Goal: Task Accomplishment & Management: Use online tool/utility

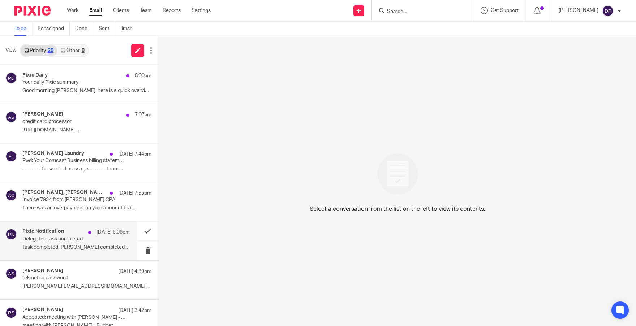
click at [117, 250] on p "Task completed Melissa Wander completed..." at bounding box center [75, 248] width 107 height 6
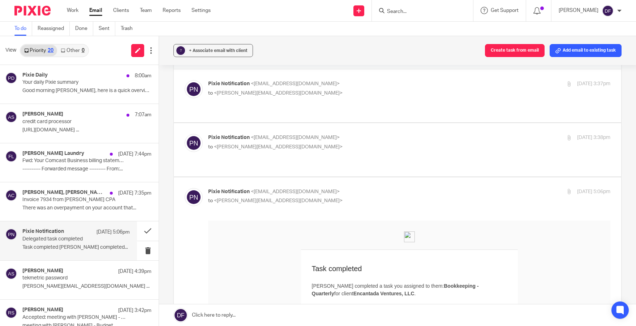
scroll to position [36, 0]
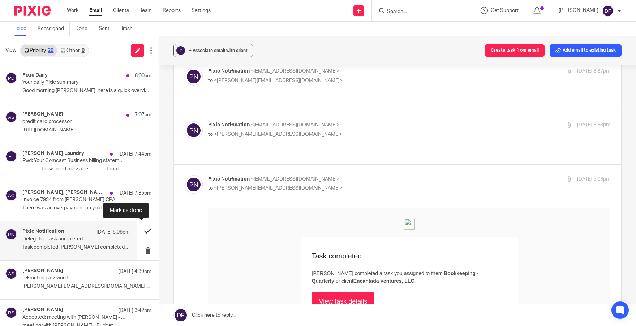
click at [141, 230] on button at bounding box center [148, 231] width 22 height 19
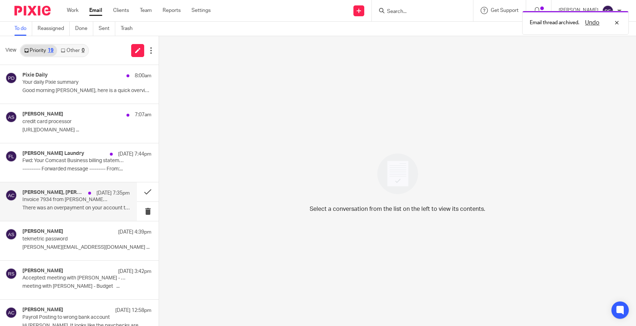
click at [83, 202] on p "Invoice 7934 from Amy L Corfixsen CPA" at bounding box center [65, 200] width 86 height 6
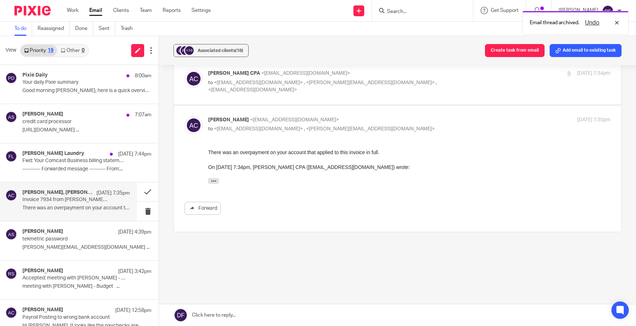
scroll to position [0, 0]
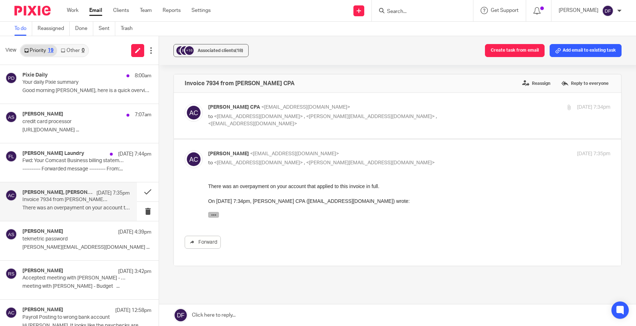
click at [215, 212] on icon "button" at bounding box center [213, 214] width 5 height 5
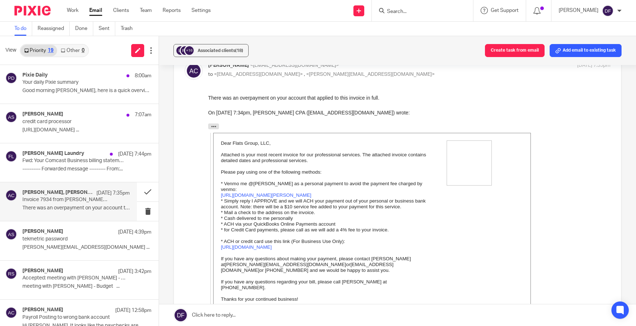
scroll to position [33, 0]
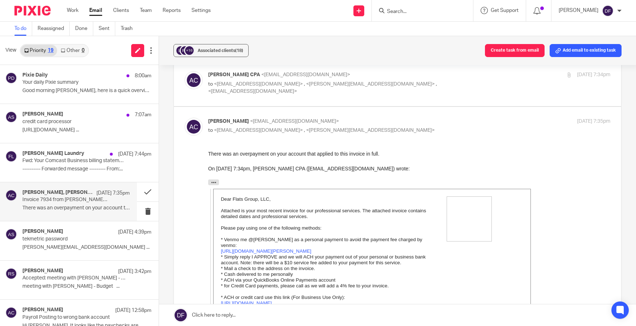
click at [422, 83] on p "to <provisr@gmail.com> , <donna@amylcpa.com> , <amylcpa@gmail.com>" at bounding box center [342, 88] width 268 height 15
checkbox input "true"
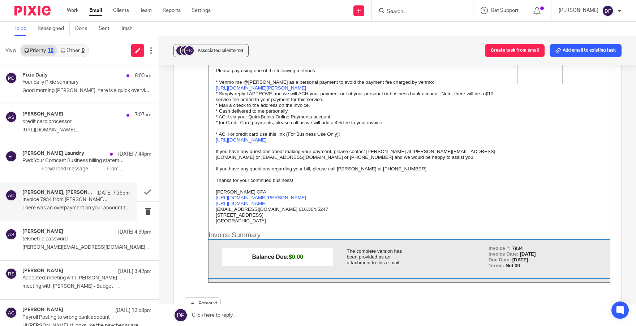
scroll to position [181, 0]
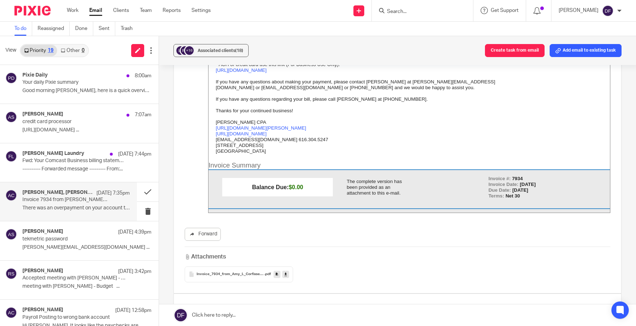
click at [237, 267] on div "Invoice_7934_from_Amy_L_Corfixsen_CPA .pdf" at bounding box center [239, 275] width 108 height 16
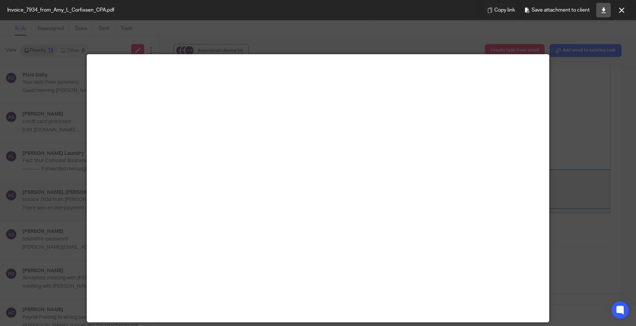
click at [608, 11] on link at bounding box center [603, 10] width 14 height 14
click at [624, 10] on icon at bounding box center [621, 10] width 5 height 5
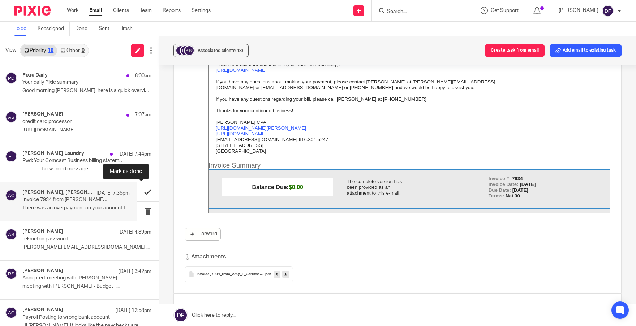
click at [140, 191] on button at bounding box center [148, 192] width 22 height 19
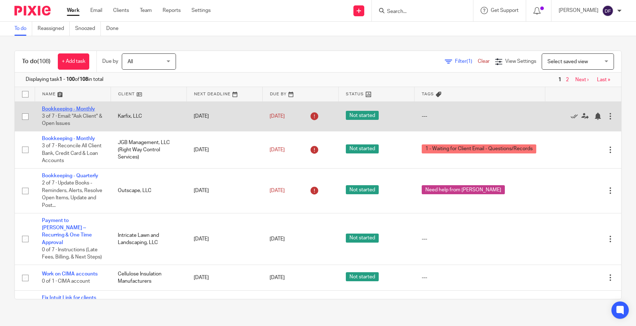
click at [73, 108] on link "Bookkeeping - Monthly" at bounding box center [68, 109] width 53 height 5
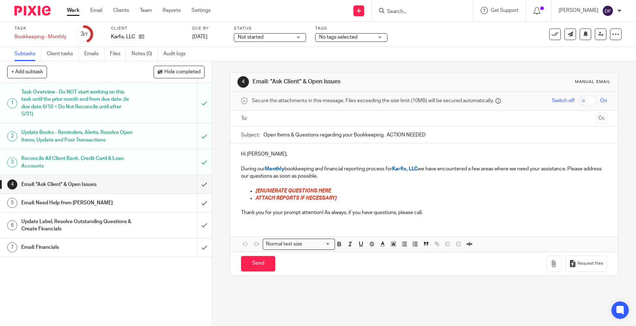
click at [99, 105] on h1 "Task Overview - Do NOT start working on this task until the prior month end fro…" at bounding box center [77, 103] width 112 height 33
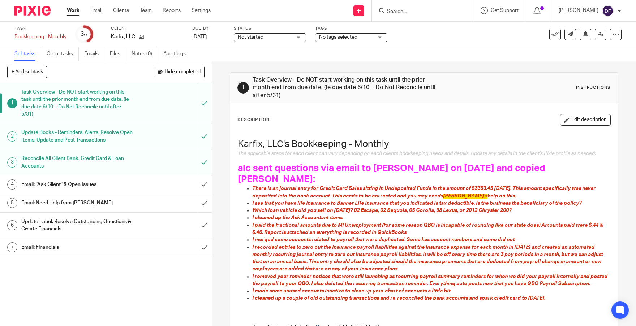
drag, startPoint x: 0, startPoint y: 0, endPoint x: 99, endPoint y: 135, distance: 167.5
click at [99, 135] on h1 "Update Books - Reminders, Alerts, Resolve Open Items, Update and Post Transacti…" at bounding box center [77, 136] width 112 height 18
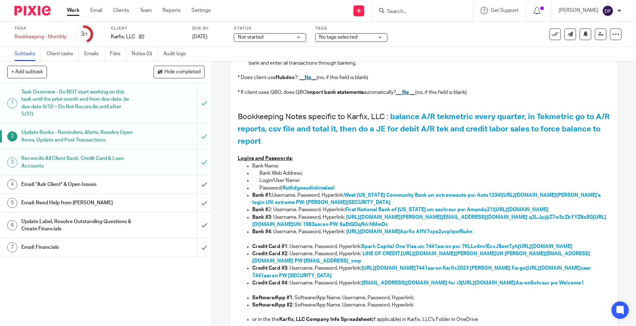
scroll to position [145, 0]
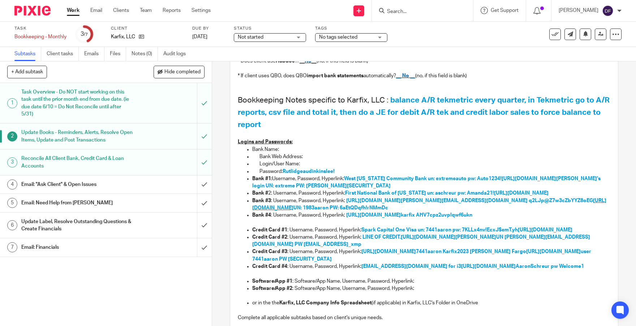
click at [381, 210] on span "[URL][DOMAIN_NAME]" at bounding box center [429, 204] width 354 height 12
